Goal: Task Accomplishment & Management: Complete application form

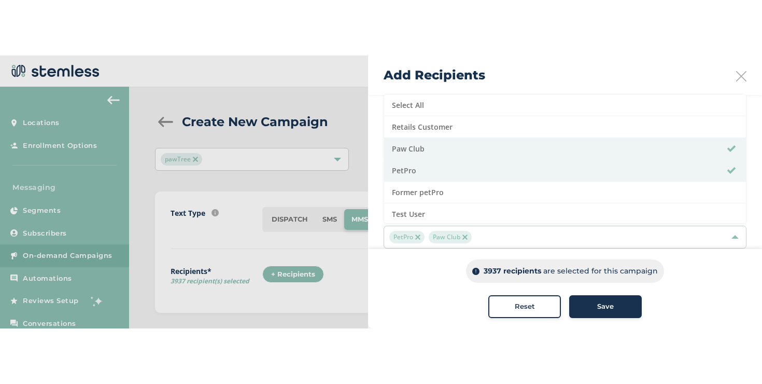
scroll to position [17, 0]
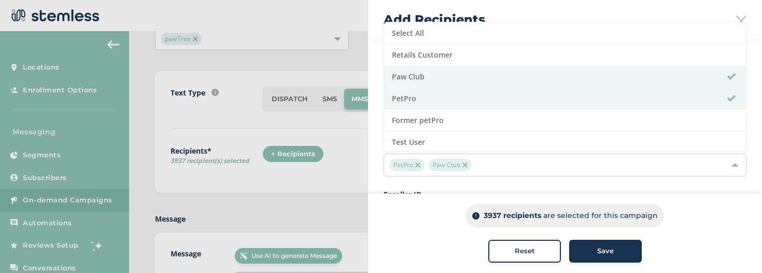
click at [555, 258] on button "Reset" at bounding box center [524, 250] width 73 height 23
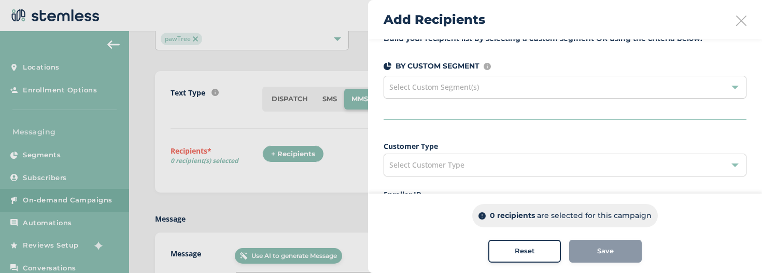
click at [735, 21] on div "Add Recipients" at bounding box center [565, 19] width 394 height 39
click at [742, 22] on icon at bounding box center [741, 21] width 10 height 10
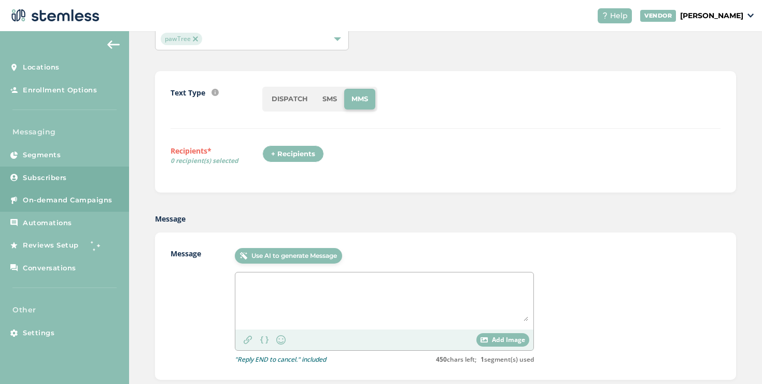
click at [75, 173] on link "Subscribers" at bounding box center [64, 177] width 129 height 23
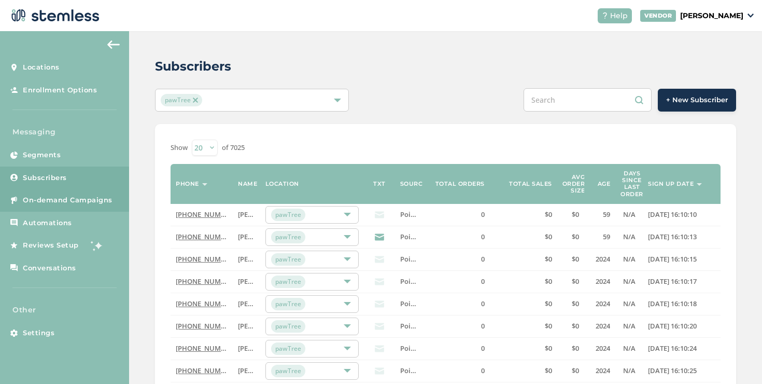
click at [100, 191] on link "On-demand Campaigns" at bounding box center [64, 200] width 129 height 23
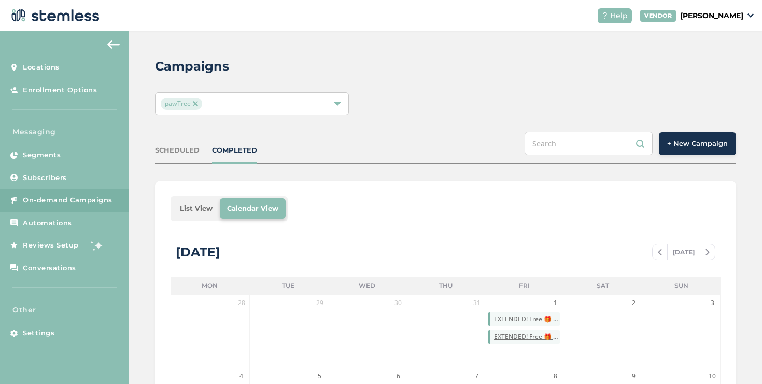
click at [677, 153] on button "+ New Campaign" at bounding box center [697, 143] width 77 height 23
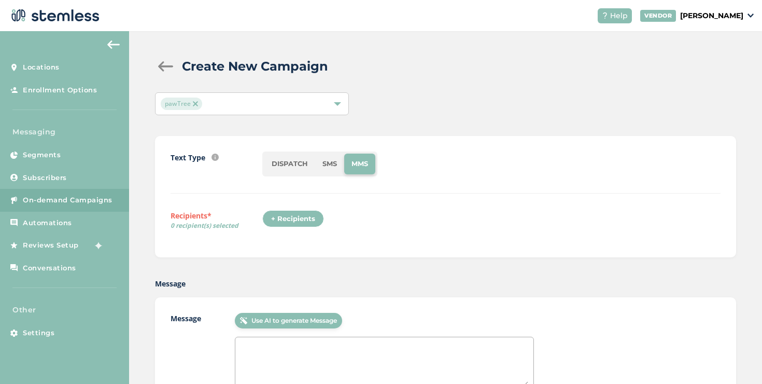
click at [300, 222] on div "+ Recipients" at bounding box center [293, 219] width 62 height 18
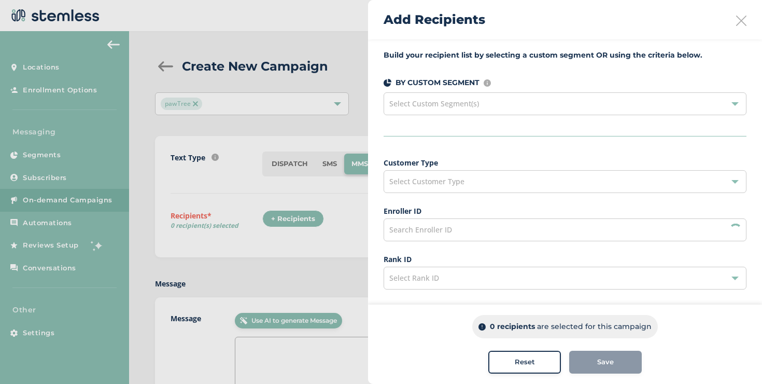
click at [443, 177] on span "Select Customer Type" at bounding box center [426, 181] width 75 height 10
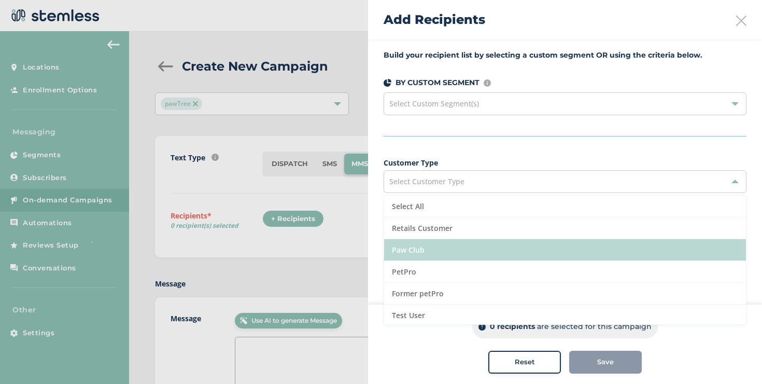
click at [413, 260] on li "Paw Club" at bounding box center [565, 250] width 362 height 22
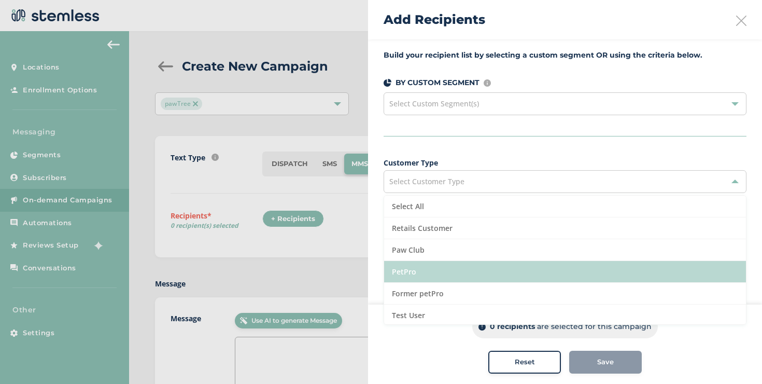
click at [413, 262] on li "PetPro" at bounding box center [565, 272] width 362 height 22
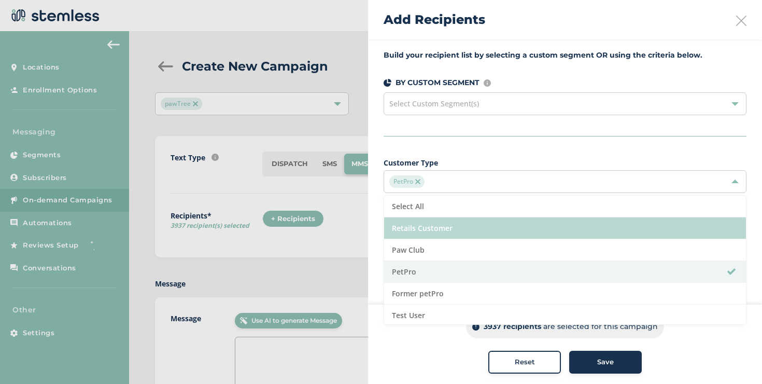
click at [454, 224] on li "Retails Customer" at bounding box center [565, 228] width 362 height 22
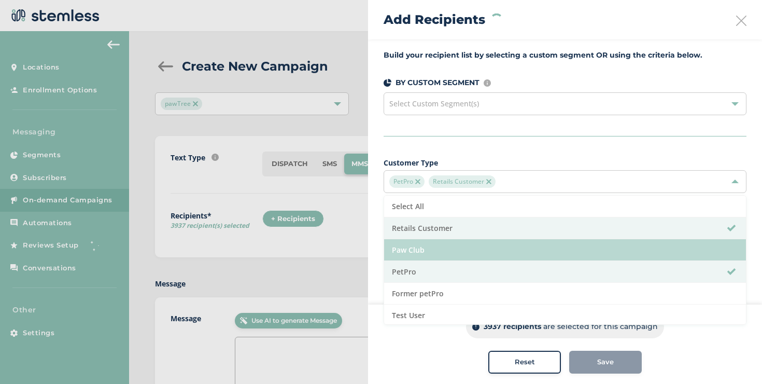
click at [432, 246] on li "Paw Club" at bounding box center [565, 250] width 362 height 22
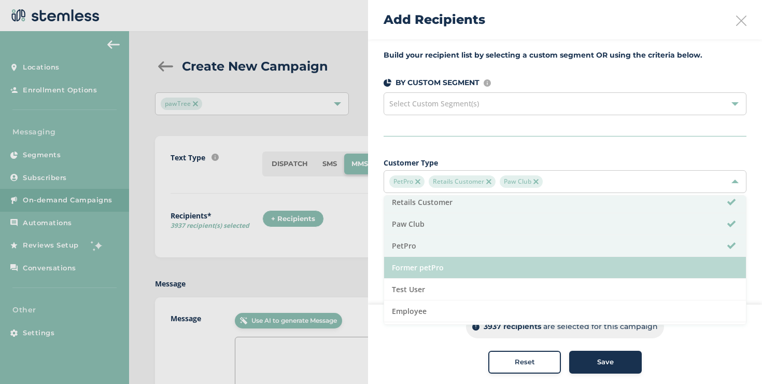
scroll to position [35, 0]
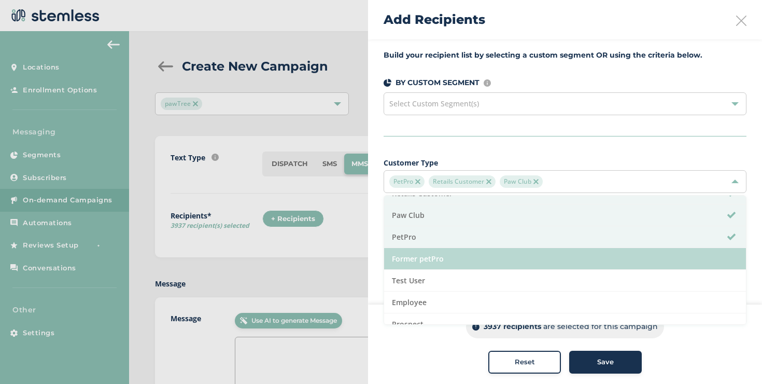
click at [435, 258] on li "Former petPro" at bounding box center [565, 259] width 362 height 22
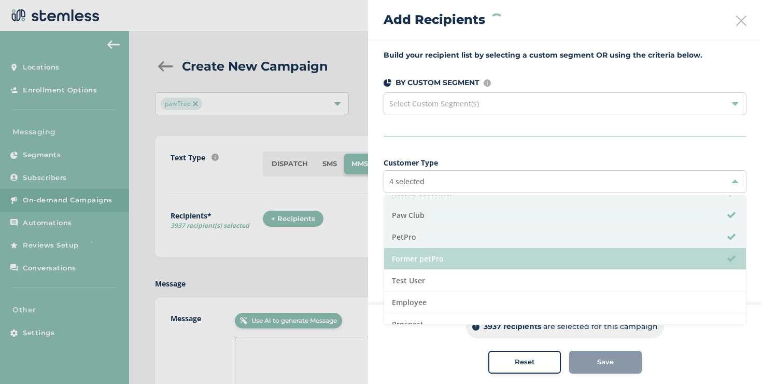
click at [434, 269] on li "Former petPro" at bounding box center [565, 259] width 362 height 22
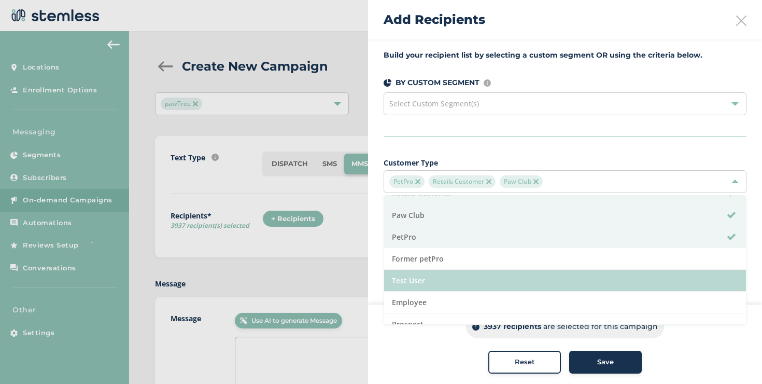
click at [433, 272] on li "Test User" at bounding box center [565, 281] width 362 height 22
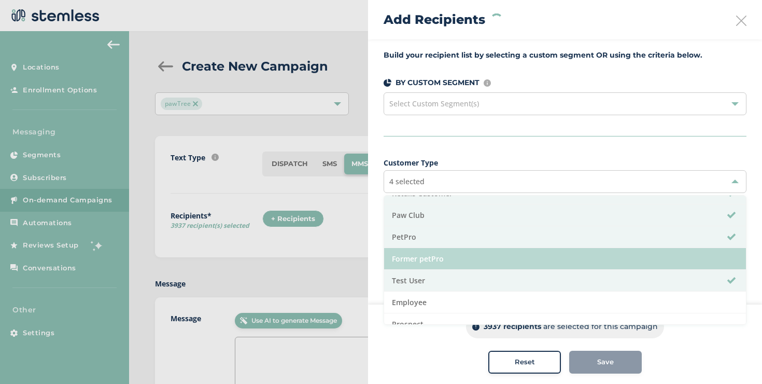
click at [429, 260] on li "Former petPro" at bounding box center [565, 259] width 362 height 22
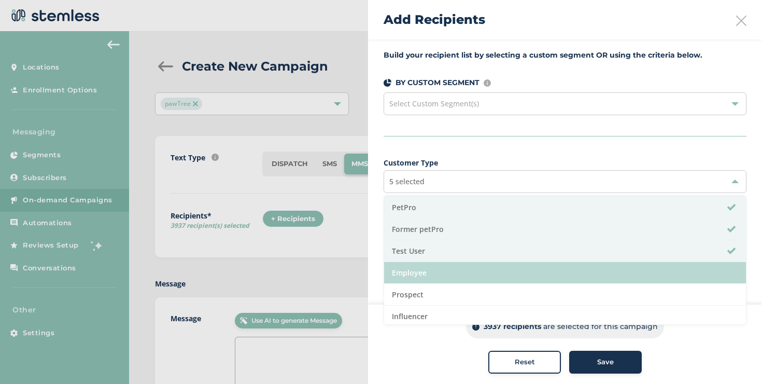
scroll to position [67, 0]
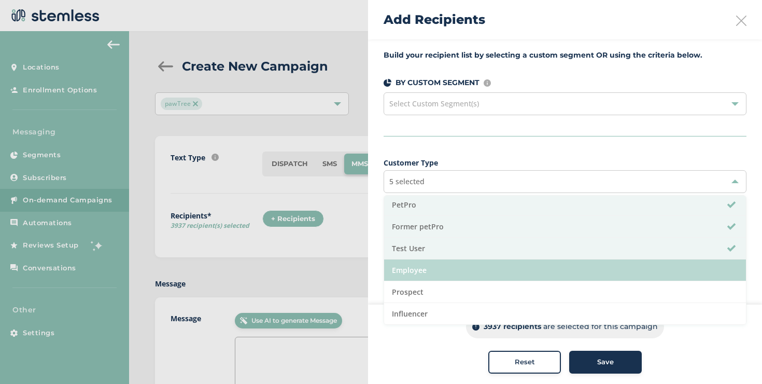
click at [419, 267] on li "Employee" at bounding box center [565, 270] width 362 height 22
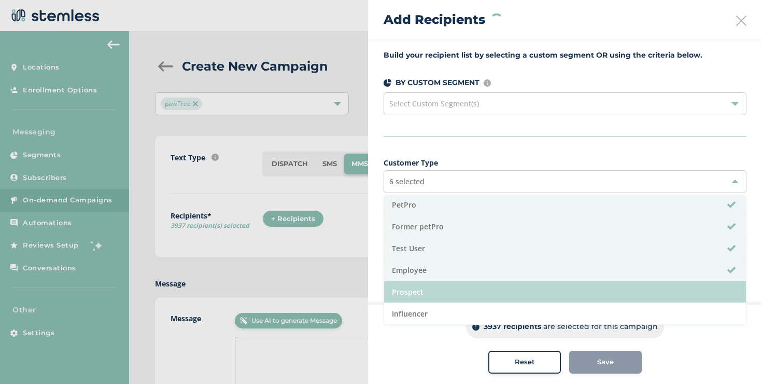
click at [418, 272] on li "Prospect" at bounding box center [565, 292] width 362 height 22
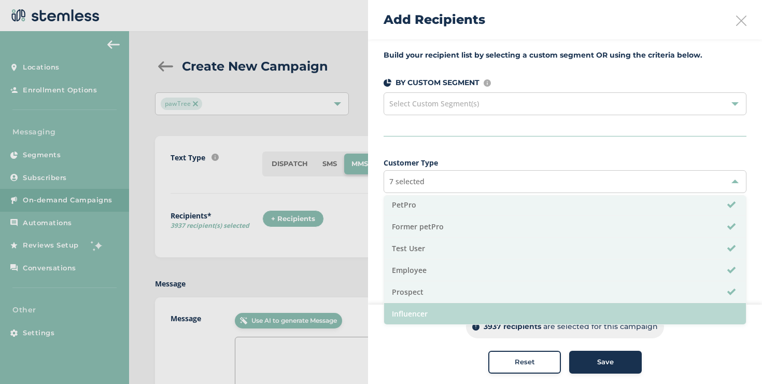
click at [422, 272] on li "Influencer" at bounding box center [565, 313] width 362 height 21
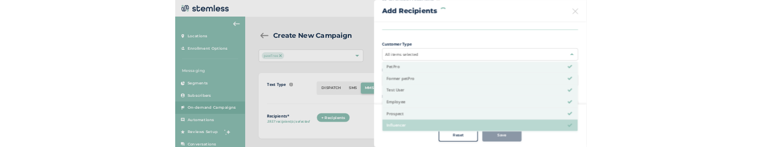
scroll to position [187, 0]
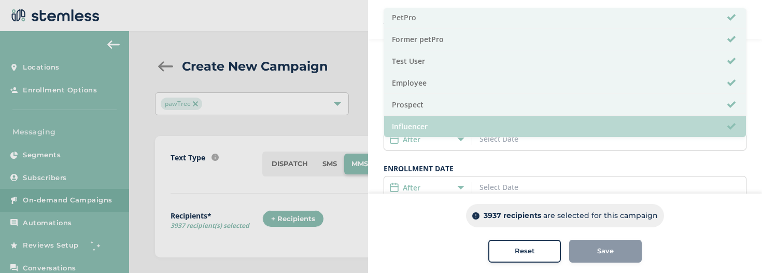
click at [418, 130] on li "Influencer" at bounding box center [565, 126] width 362 height 21
click at [418, 129] on li "Influencer" at bounding box center [565, 126] width 362 height 21
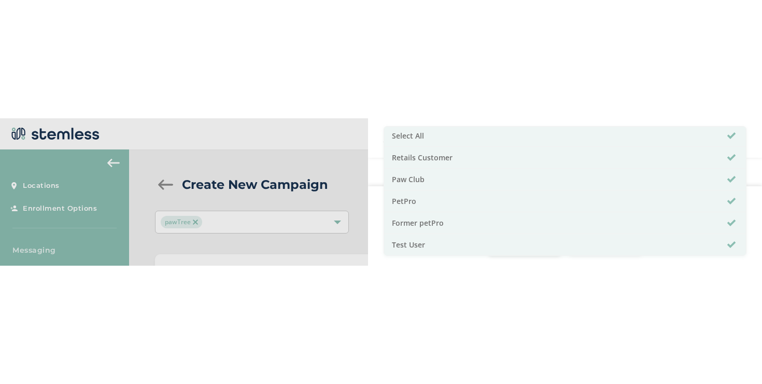
scroll to position [0, 0]
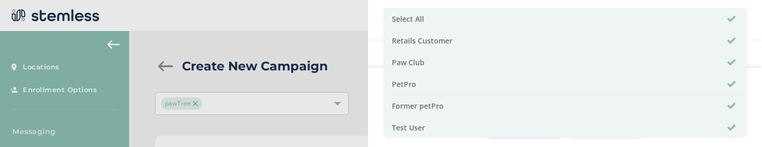
click at [380, 92] on div "3937 recipients are selected for this campaign Reset Save" at bounding box center [565, 107] width 394 height 79
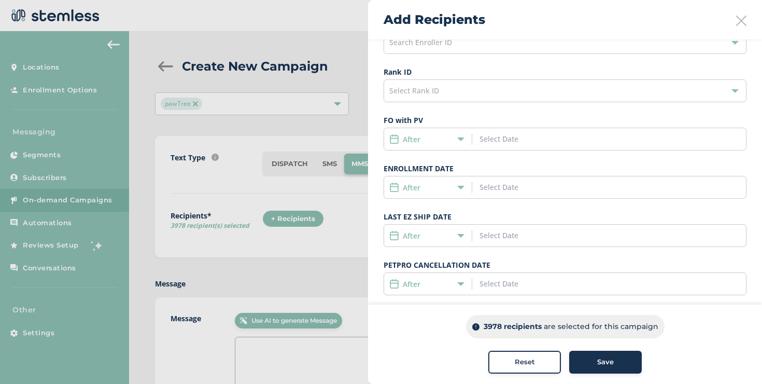
click at [503, 186] on input at bounding box center [526, 186] width 94 height 11
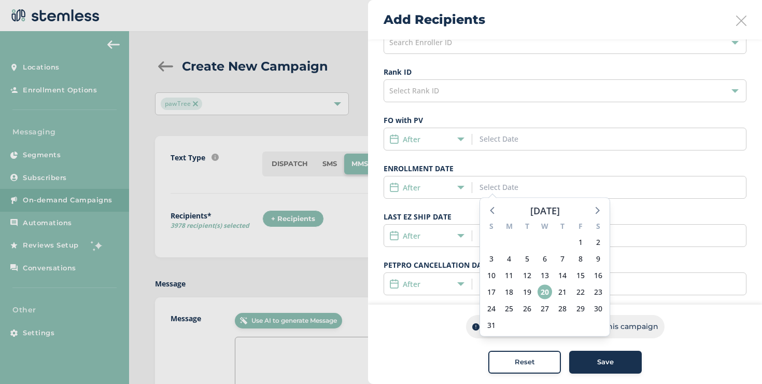
click at [498, 143] on input at bounding box center [526, 138] width 94 height 11
click at [492, 118] on label "FO with PV" at bounding box center [565, 120] width 363 height 11
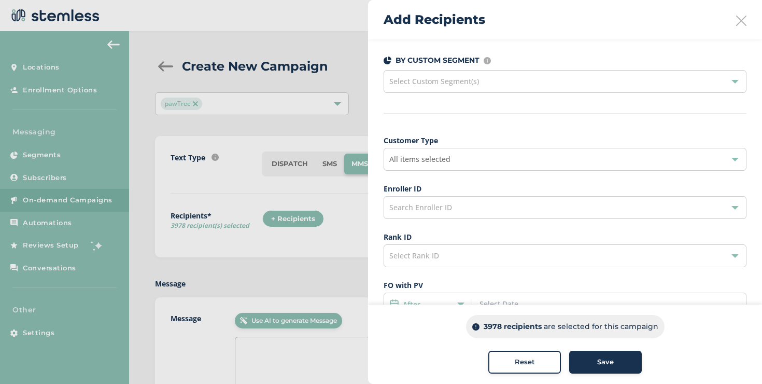
scroll to position [8, 0]
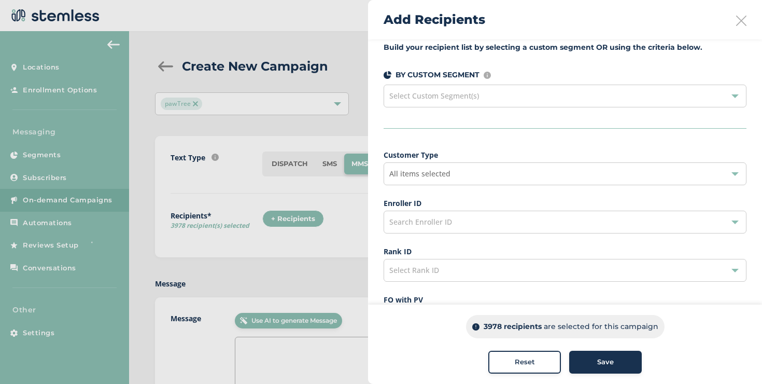
click at [483, 216] on div "Search Enroller ID" at bounding box center [565, 221] width 363 height 23
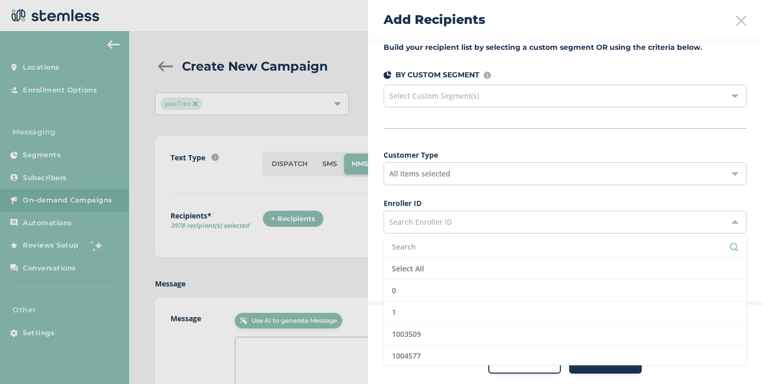
click at [455, 217] on div "Search Enroller ID" at bounding box center [565, 221] width 363 height 23
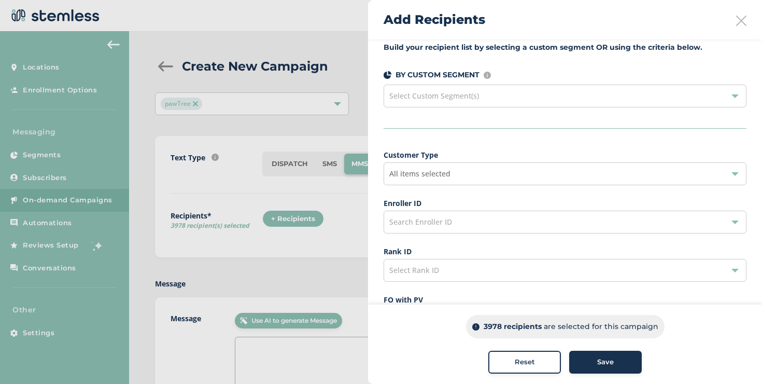
click at [464, 175] on div "All items selected" at bounding box center [565, 173] width 363 height 23
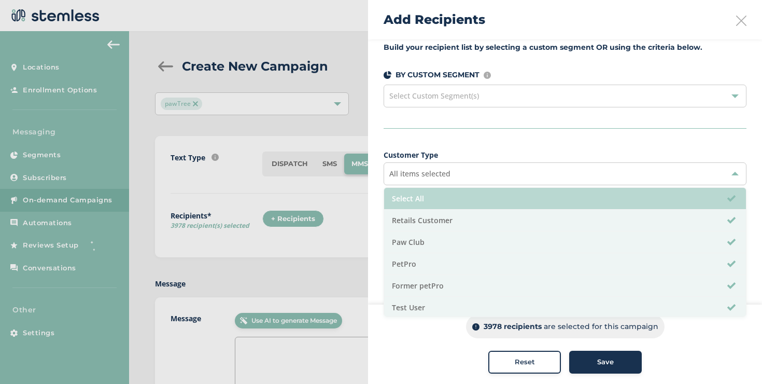
click at [453, 201] on li "Select All" at bounding box center [565, 199] width 362 height 22
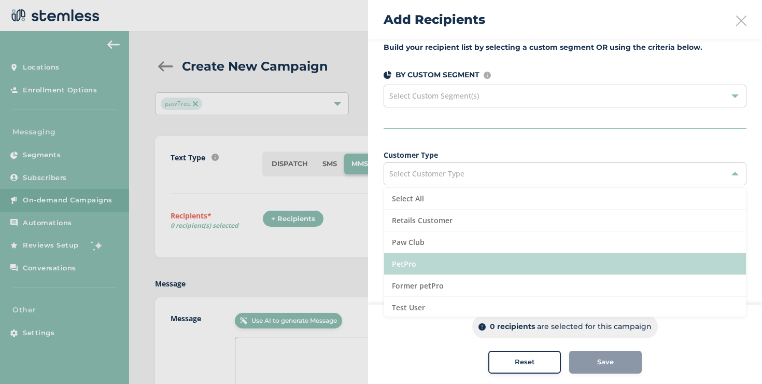
click at [442, 270] on li "PetPro" at bounding box center [565, 264] width 362 height 22
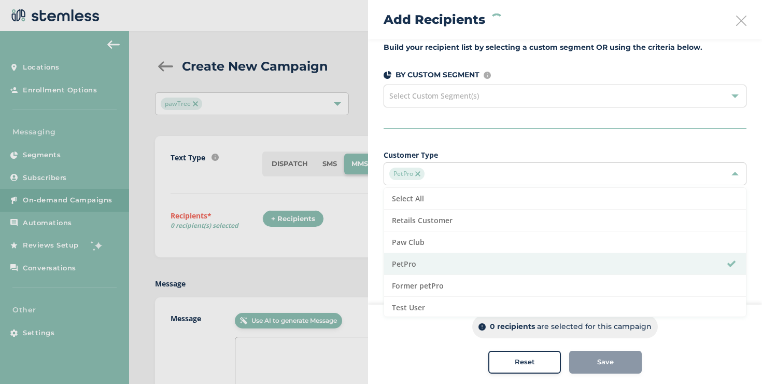
click at [463, 148] on div "Build your recipient list by selecting a custom segment OR using the criteria b…" at bounding box center [565, 289] width 394 height 514
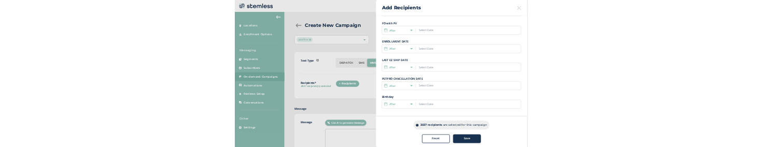
scroll to position [170, 0]
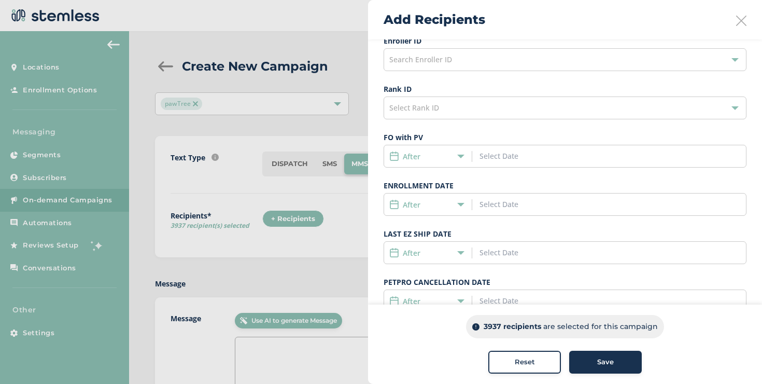
click at [473, 112] on div "Select Rank ID" at bounding box center [565, 107] width 363 height 23
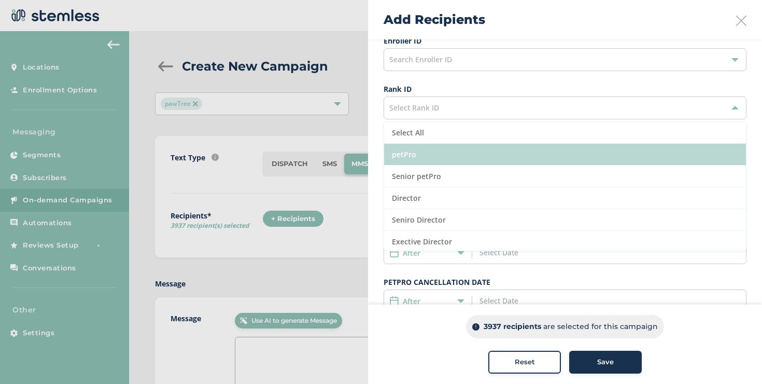
click at [443, 151] on li "petPro" at bounding box center [565, 155] width 362 height 22
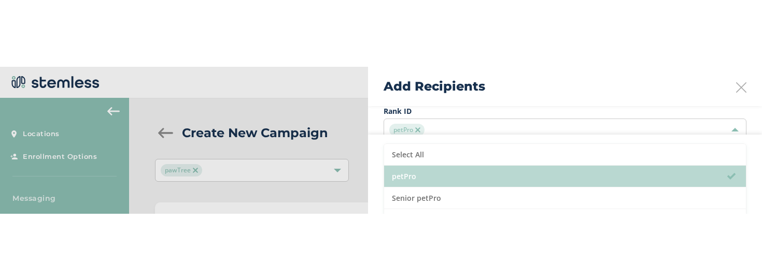
scroll to position [215, 0]
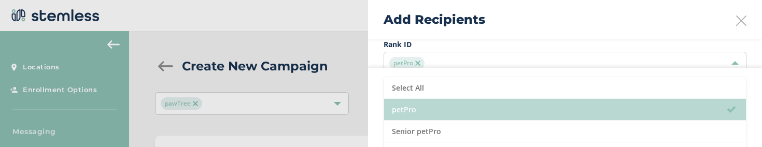
click at [463, 103] on li "petPro" at bounding box center [565, 110] width 362 height 22
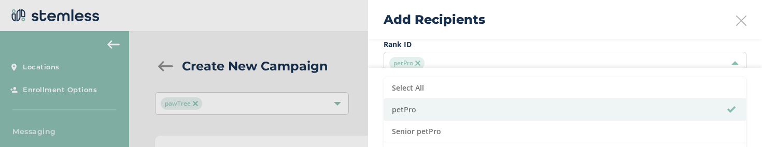
click at [349, 127] on div at bounding box center [381, 73] width 762 height 147
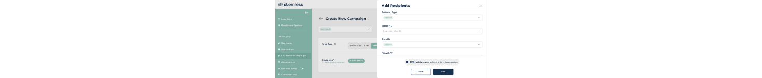
scroll to position [119, 0]
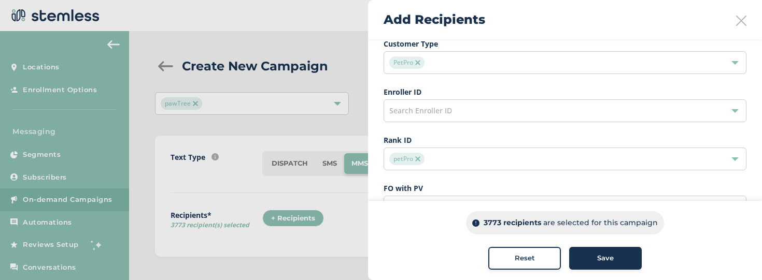
click at [485, 108] on div "Search Enroller ID" at bounding box center [565, 111] width 363 height 23
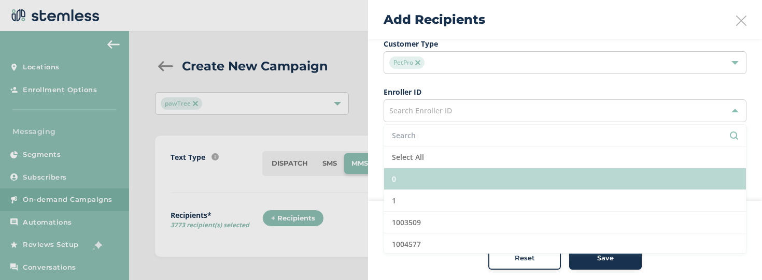
click at [442, 178] on li "0" at bounding box center [565, 179] width 362 height 22
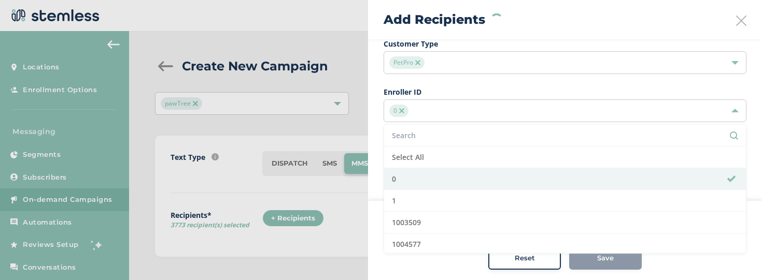
click at [445, 116] on div "0" at bounding box center [559, 111] width 341 height 12
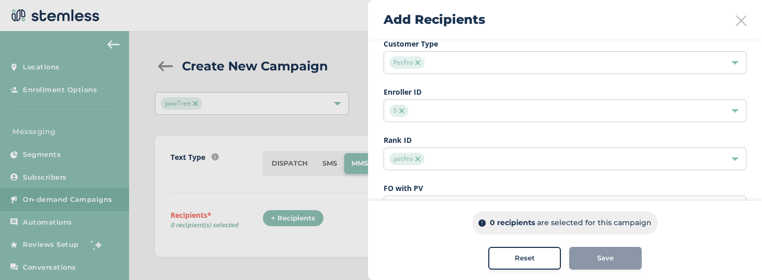
click at [445, 116] on div "0" at bounding box center [559, 111] width 341 height 12
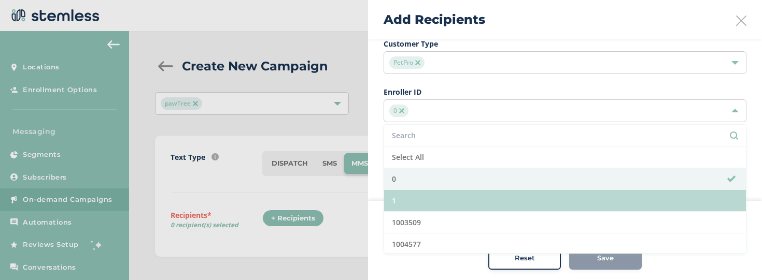
click at [422, 196] on li "1" at bounding box center [565, 201] width 362 height 22
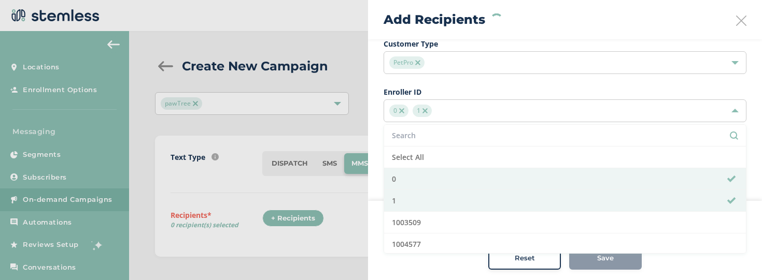
click at [378, 175] on div "Build your recipient list by selecting a custom segment OR using the criteria b…" at bounding box center [565, 178] width 394 height 514
